Goal: Task Accomplishment & Management: Manage account settings

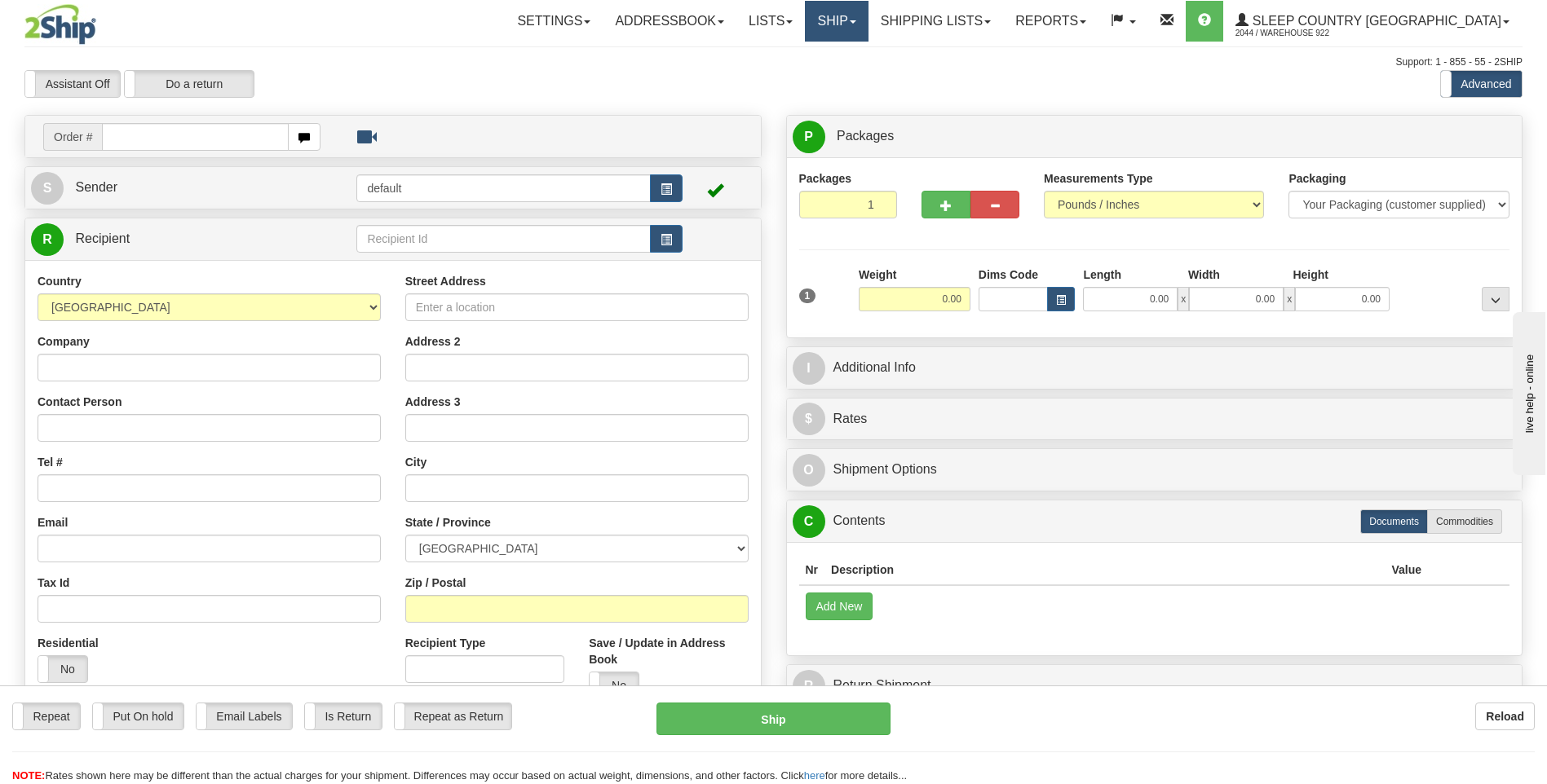
click at [867, 23] on link "Ship" at bounding box center [836, 21] width 63 height 41
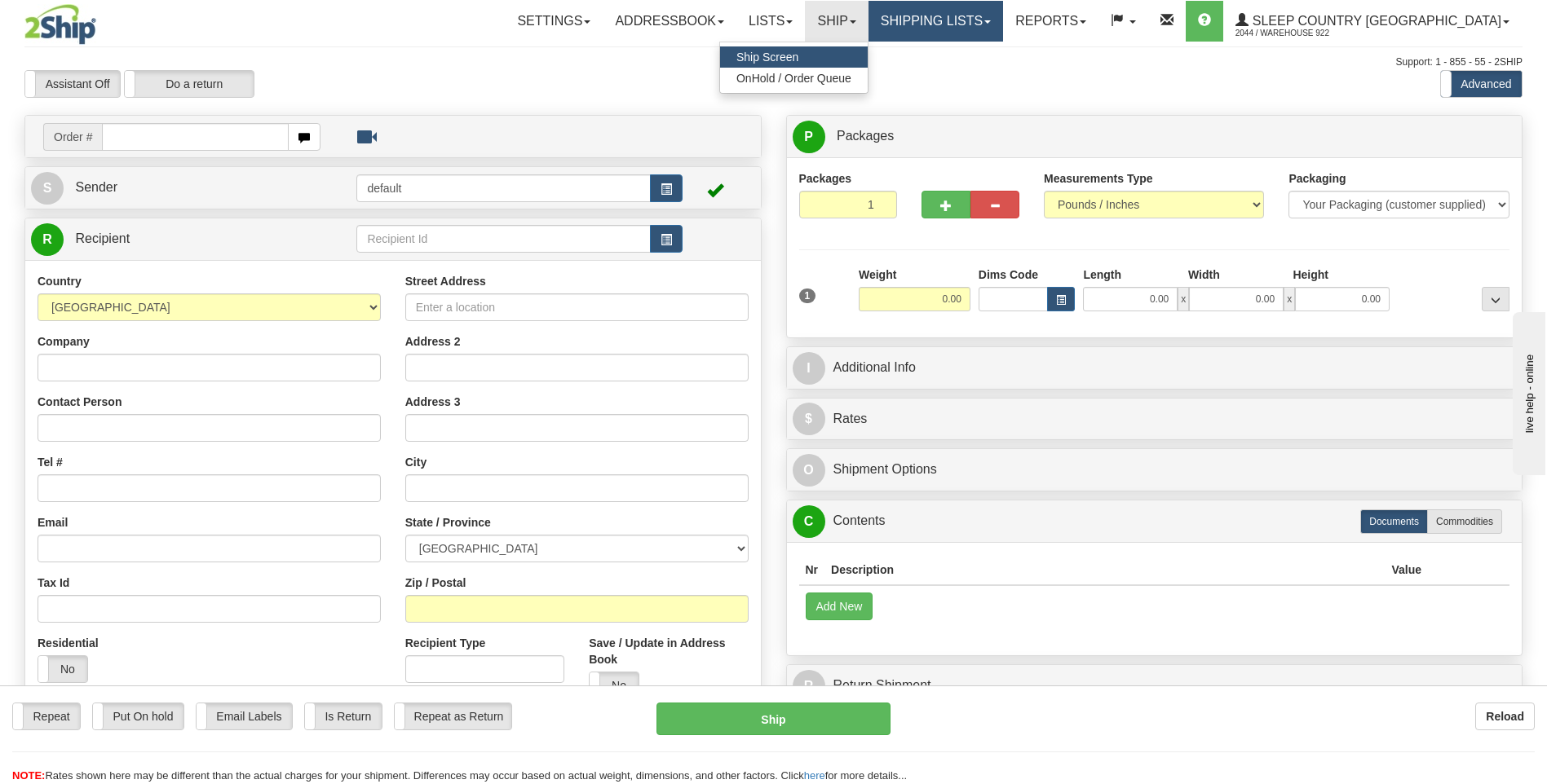
click at [1003, 22] on link "Shipping lists" at bounding box center [935, 21] width 134 height 41
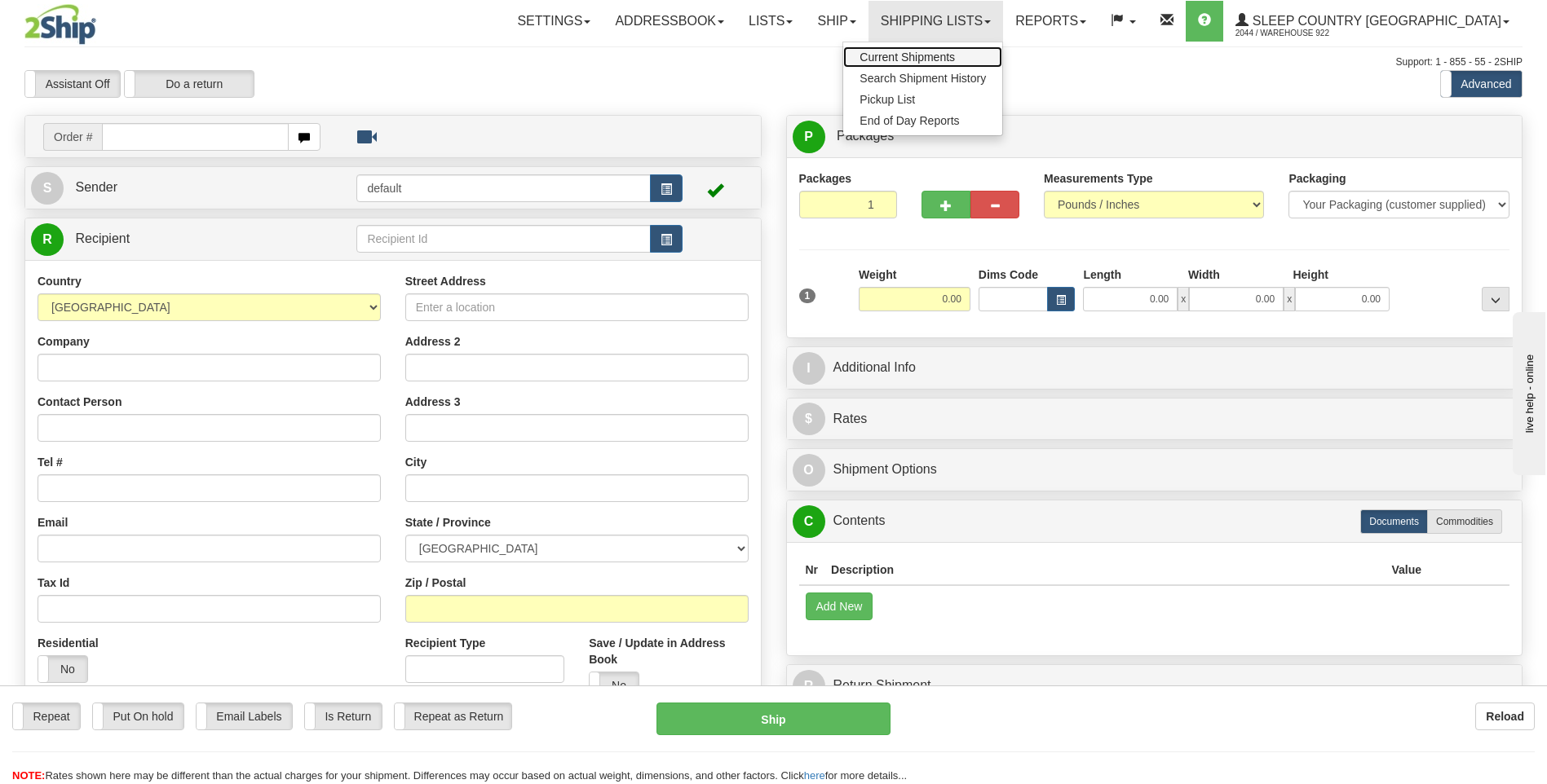
click at [955, 51] on span "Current Shipments" at bounding box center [907, 57] width 95 height 13
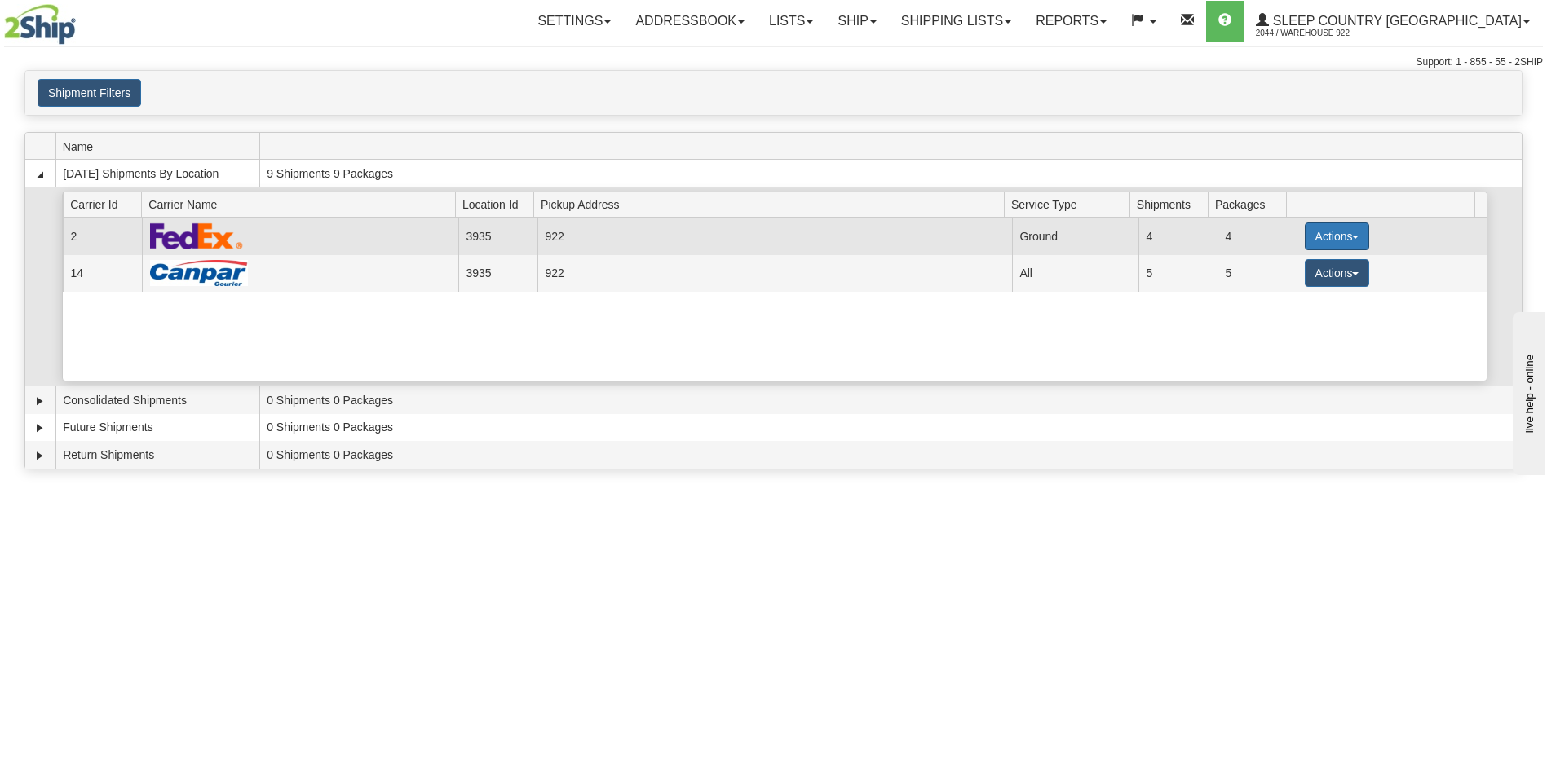
click at [1352, 238] on span "button" at bounding box center [1355, 238] width 7 height 3
click at [1288, 271] on span "Details" at bounding box center [1275, 267] width 44 height 12
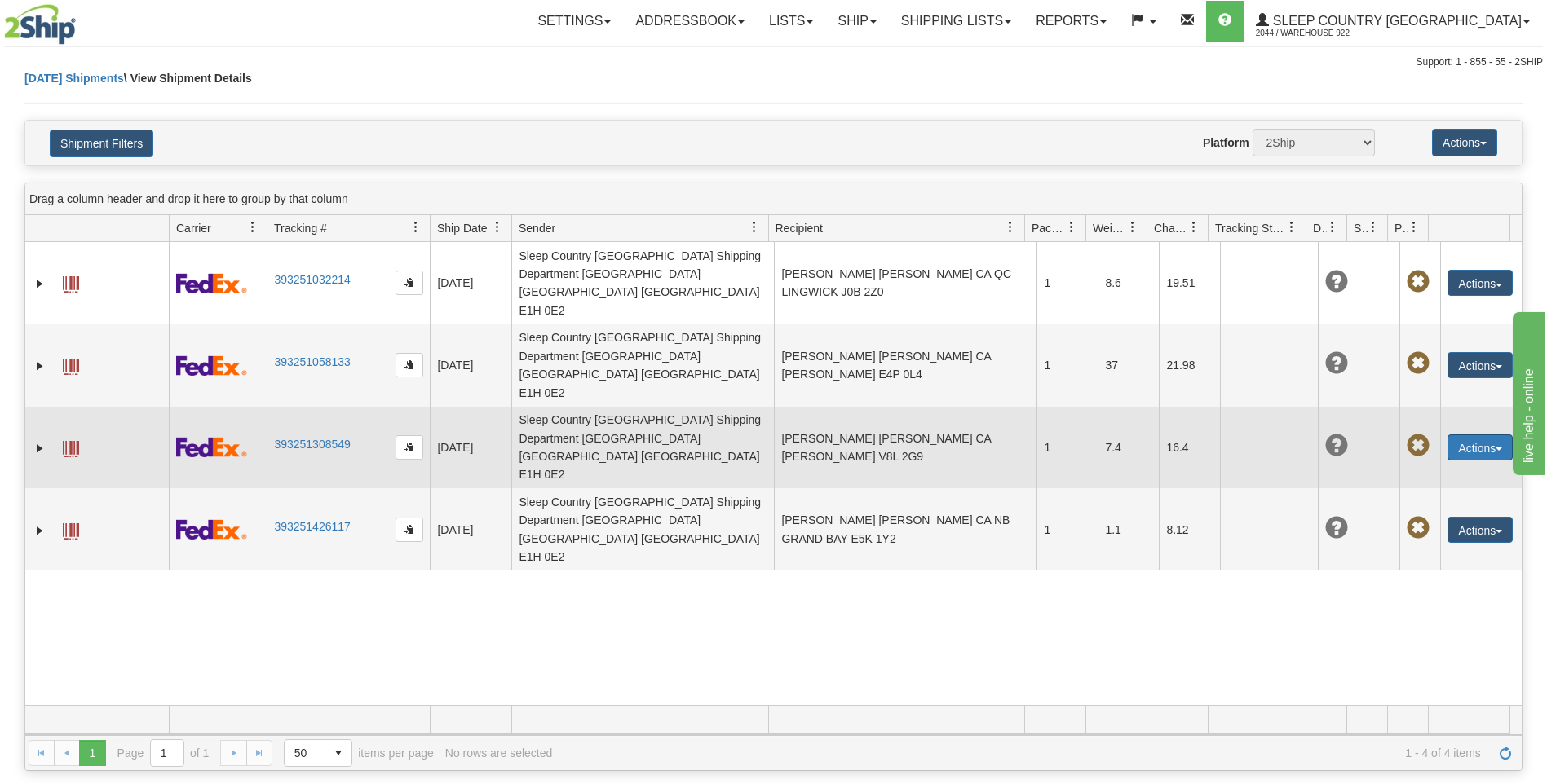
click at [1496, 447] on span "button" at bounding box center [1499, 449] width 7 height 3
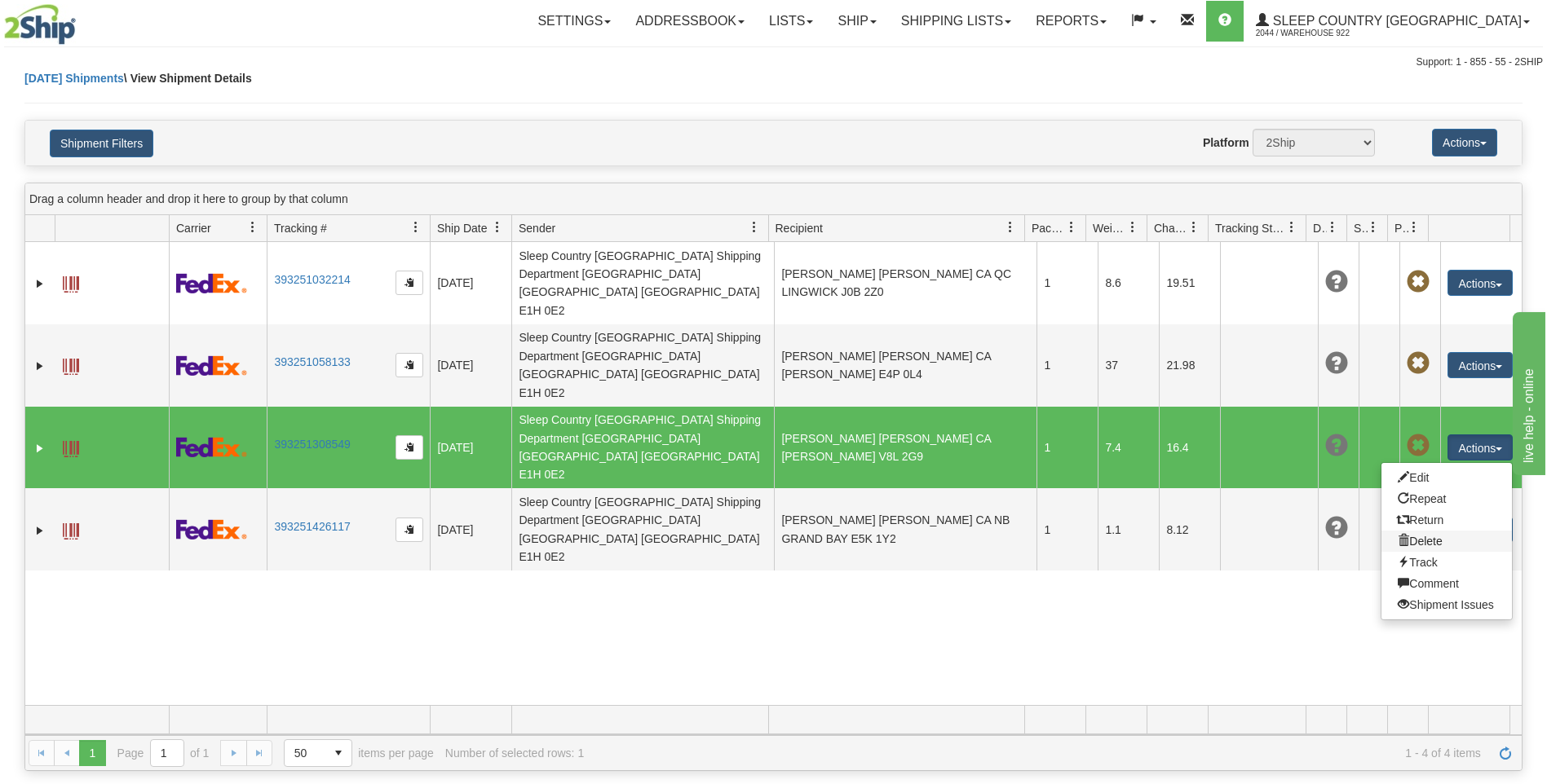
click at [1410, 531] on link "Delete" at bounding box center [1447, 541] width 131 height 22
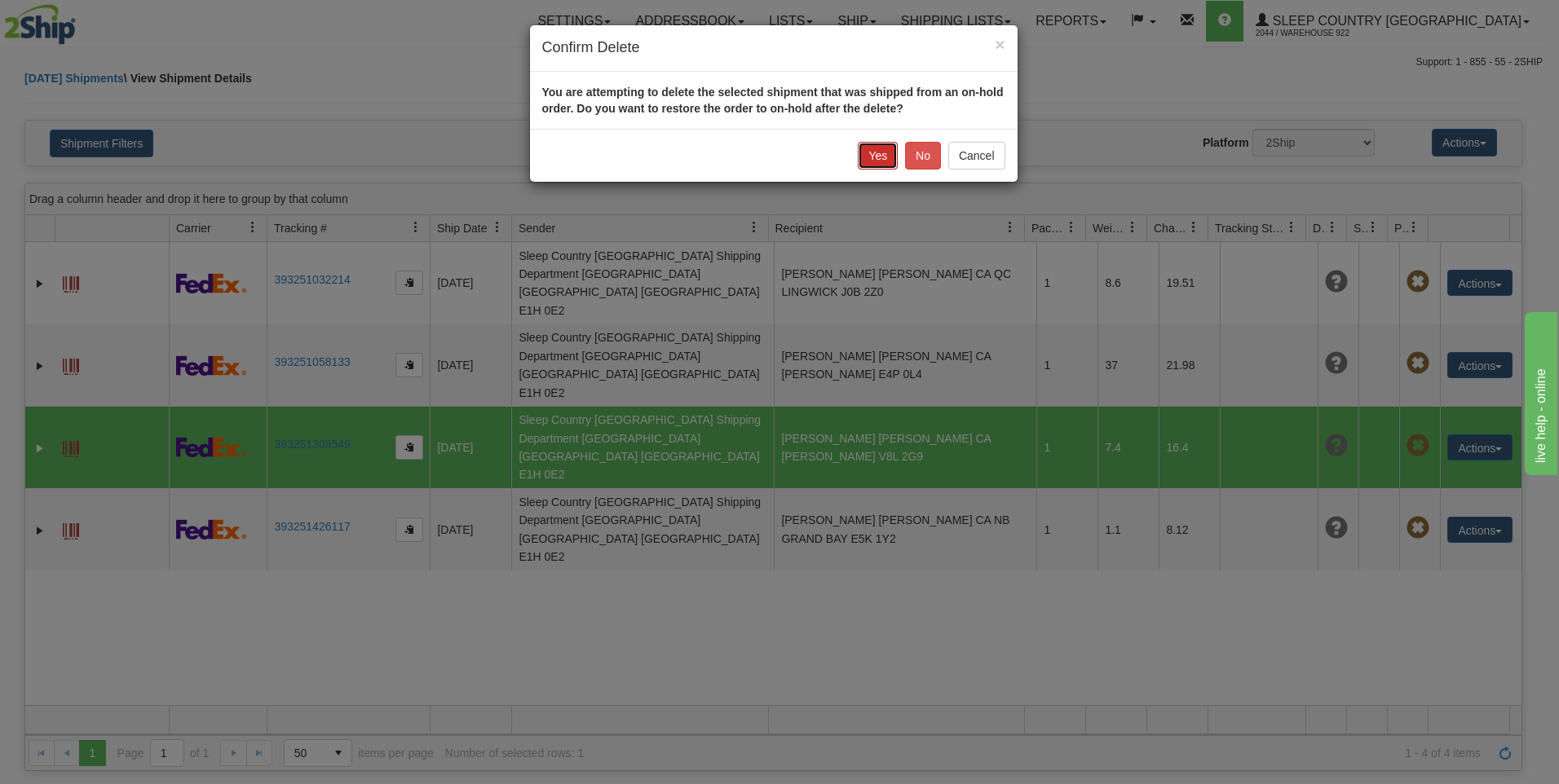
click at [895, 161] on button "Yes" at bounding box center [878, 155] width 40 height 27
